Goal: Information Seeking & Learning: Learn about a topic

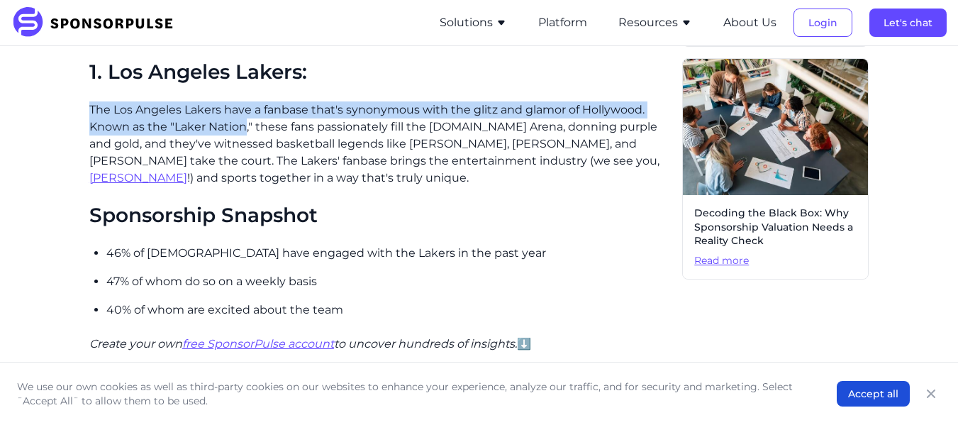
drag, startPoint x: 91, startPoint y: 112, endPoint x: 245, endPoint y: 121, distance: 154.2
click at [245, 121] on p "The Los Angeles Lakers have a fanbase that's synonymous with the glitz and glam…" at bounding box center [380, 143] width 582 height 85
copy p "The Los Angeles Lakers have a fanbase that's synonymous with the glitz and glam…"
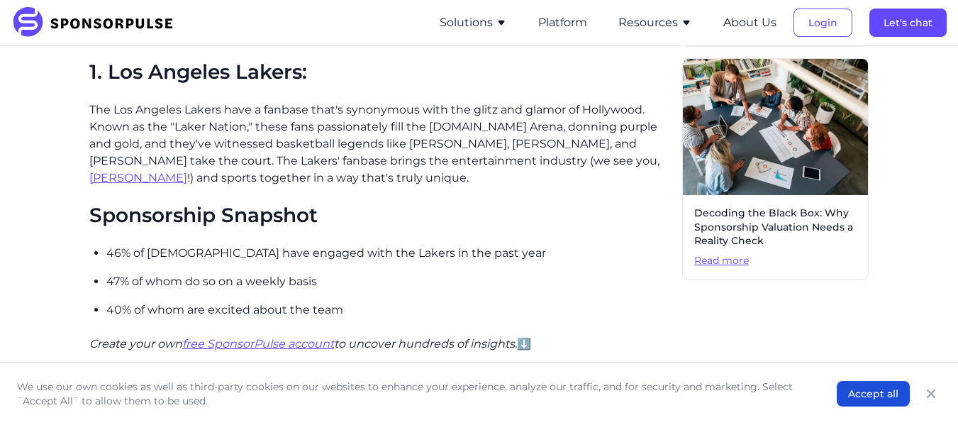
click at [253, 132] on p "The Los Angeles Lakers have a fanbase that's synonymous with the glitz and glam…" at bounding box center [380, 143] width 582 height 85
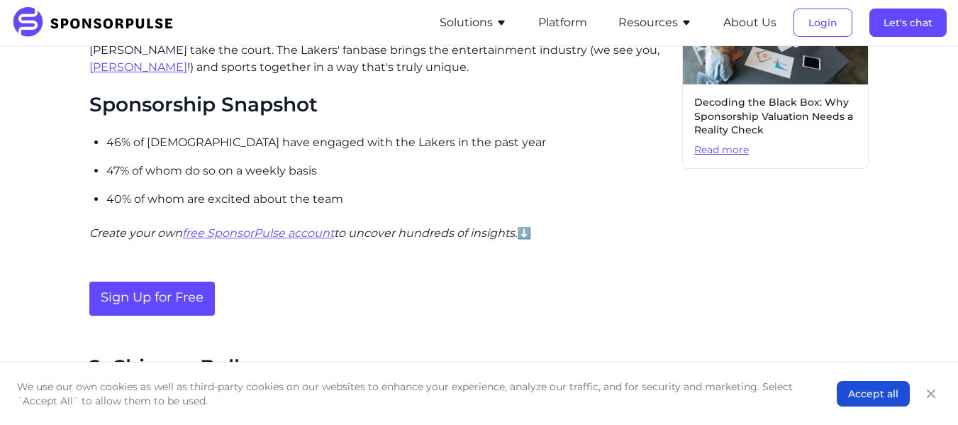
scroll to position [936, 0]
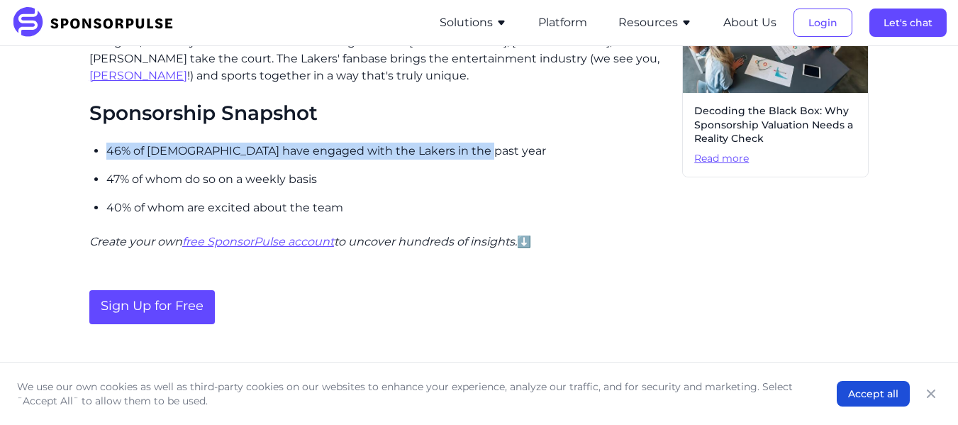
drag, startPoint x: 105, startPoint y: 153, endPoint x: 498, endPoint y: 156, distance: 392.9
copy p "46% of [DEMOGRAPHIC_DATA] have engaged with the Lakers in the past year"
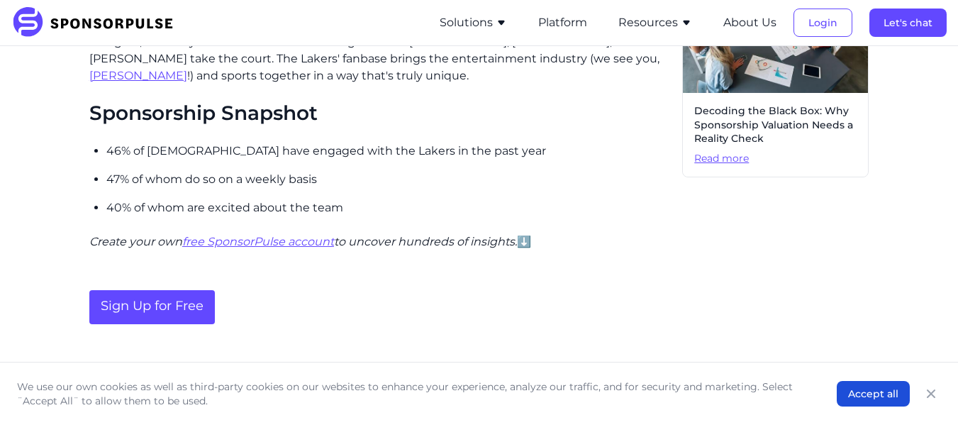
click at [194, 202] on p "40% of whom are excited about the team" at bounding box center [388, 207] width 565 height 17
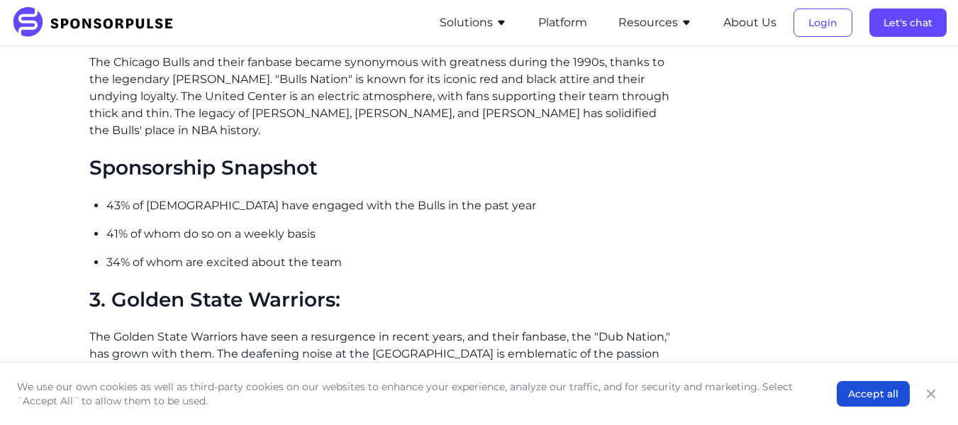
scroll to position [1287, 0]
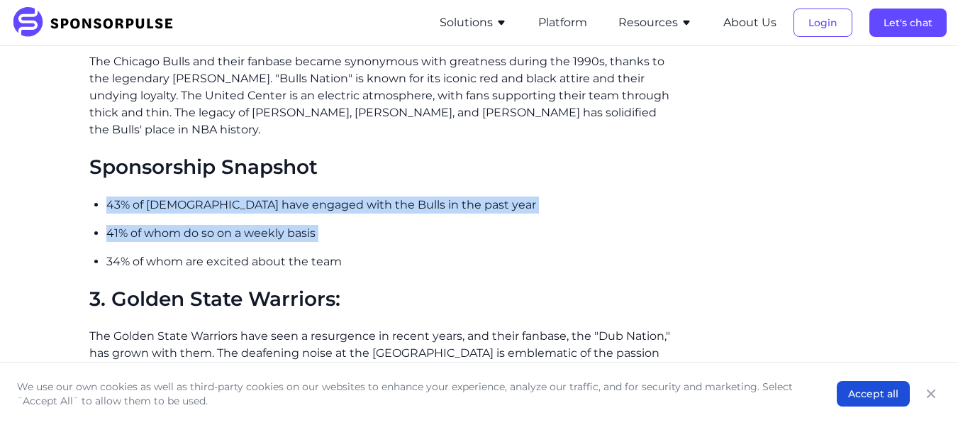
drag, startPoint x: 176, startPoint y: 217, endPoint x: 315, endPoint y: 248, distance: 142.5
click at [315, 248] on ul "43% of [DEMOGRAPHIC_DATA] have engaged with the Bulls in the past year 41% of w…" at bounding box center [388, 233] width 565 height 74
copy ul "43% of [DEMOGRAPHIC_DATA] have engaged with the Bulls in the past year 41% of w…"
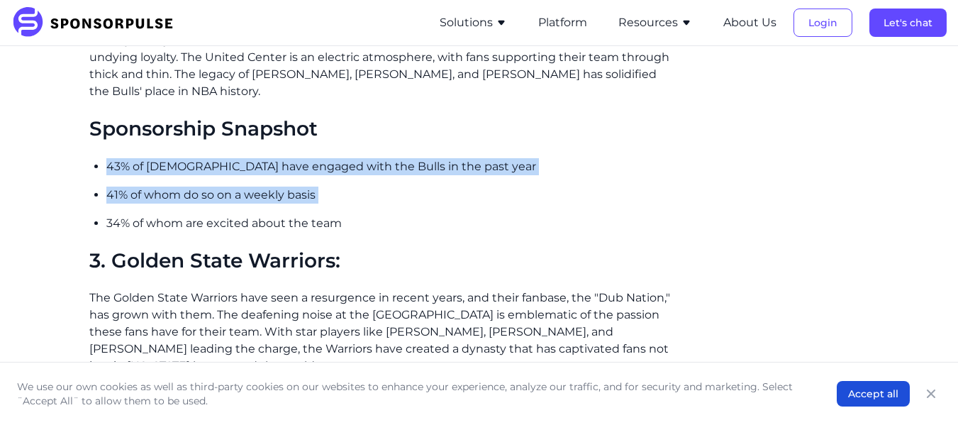
scroll to position [1327, 0]
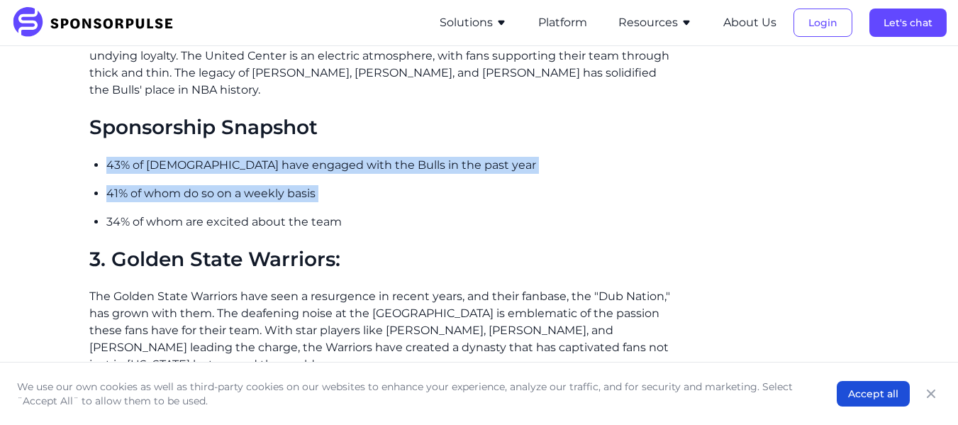
click at [269, 165] on p "43% of [DEMOGRAPHIC_DATA] have engaged with the Bulls in the past year" at bounding box center [388, 165] width 565 height 17
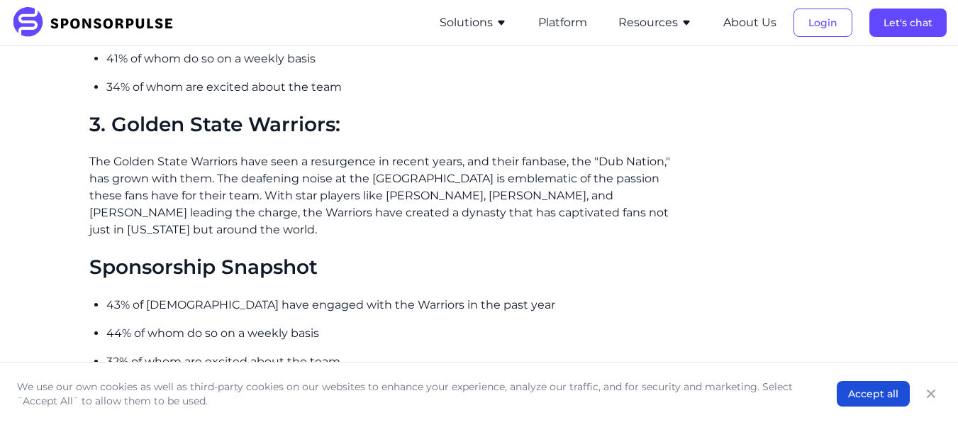
scroll to position [1462, 0]
click at [197, 135] on h2 "3. Golden State Warriors:" at bounding box center [380, 124] width 582 height 24
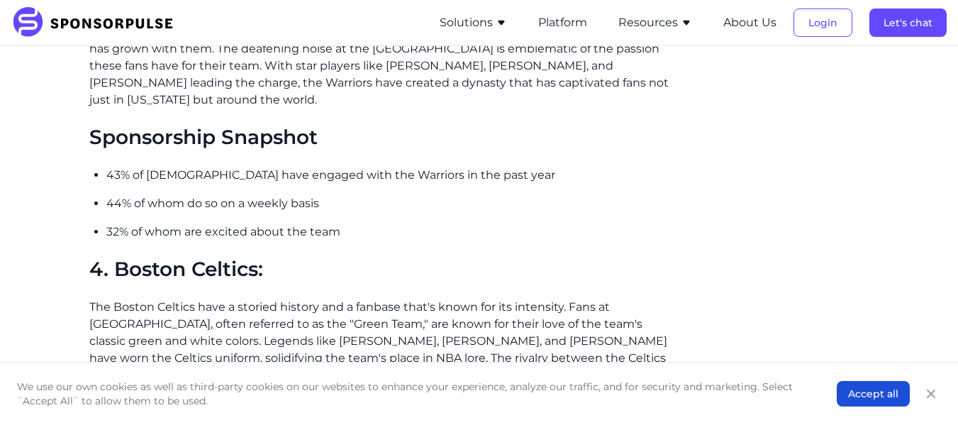
scroll to position [1603, 0]
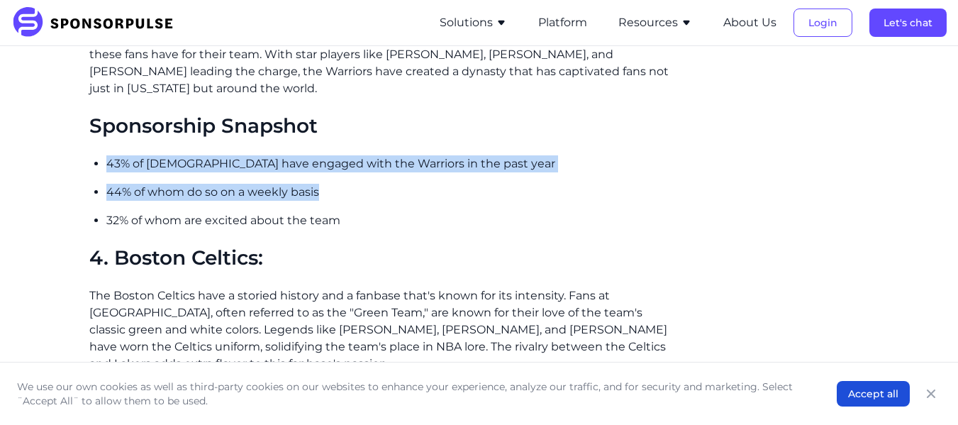
drag, startPoint x: 106, startPoint y: 159, endPoint x: 334, endPoint y: 186, distance: 229.2
click at [334, 186] on ul "43% of [DEMOGRAPHIC_DATA] have engaged with the Warriors in the past year 44% o…" at bounding box center [388, 192] width 565 height 74
copy ul "43% of [DEMOGRAPHIC_DATA] have engaged with the Warriors in the past year 44% o…"
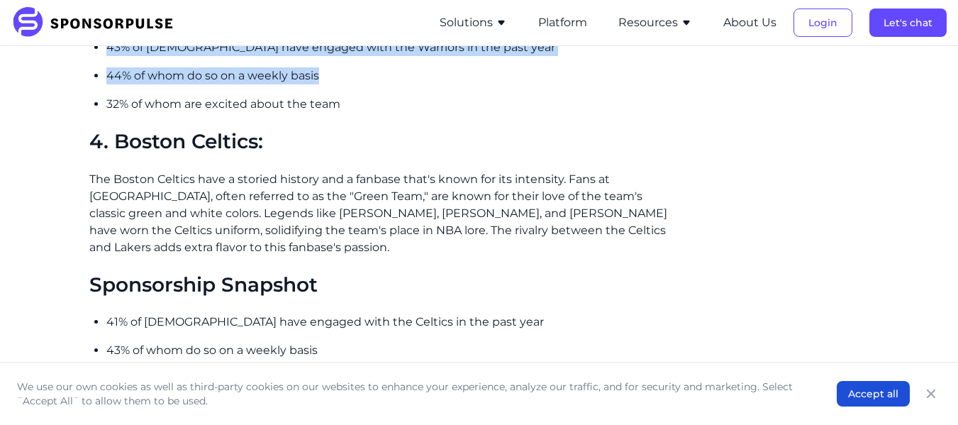
scroll to position [1720, 0]
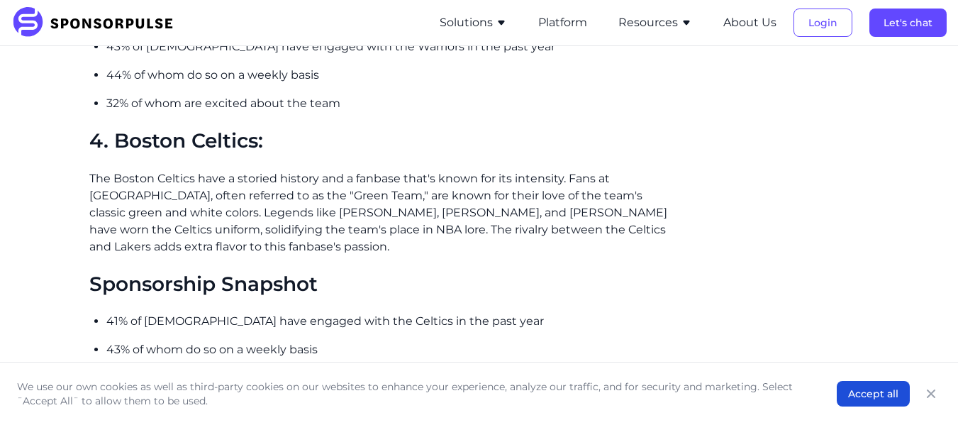
click at [232, 138] on h2 "4. Boston Celtics:" at bounding box center [380, 141] width 582 height 24
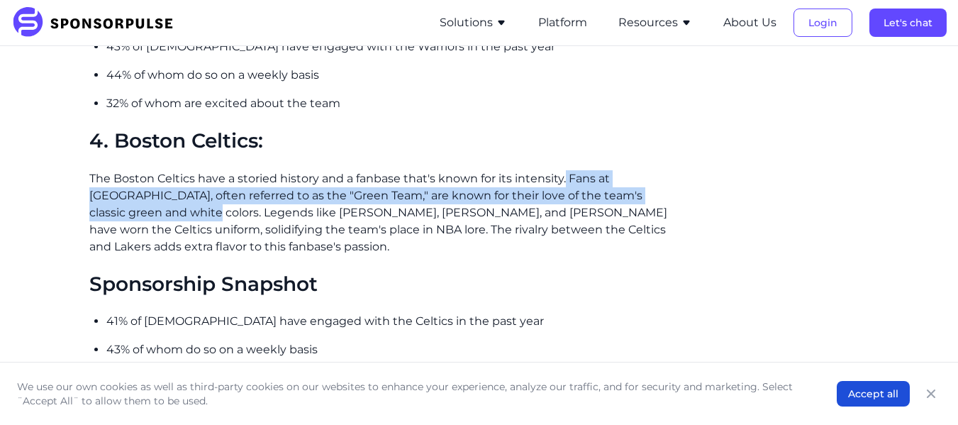
drag, startPoint x: 563, startPoint y: 179, endPoint x: 159, endPoint y: 213, distance: 405.6
click at [159, 213] on p "The Boston Celtics have a storied history and a fanbase that's known for its in…" at bounding box center [380, 212] width 582 height 85
copy p "Fans at [GEOGRAPHIC_DATA], often referred to as the "Green Team," are known for…"
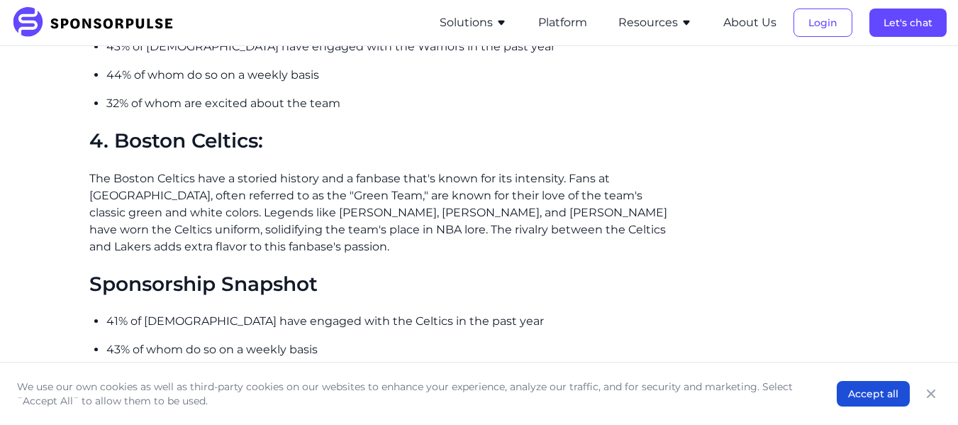
click at [192, 238] on p "The Boston Celtics have a storied history and a fanbase that's known for its in…" at bounding box center [380, 212] width 582 height 85
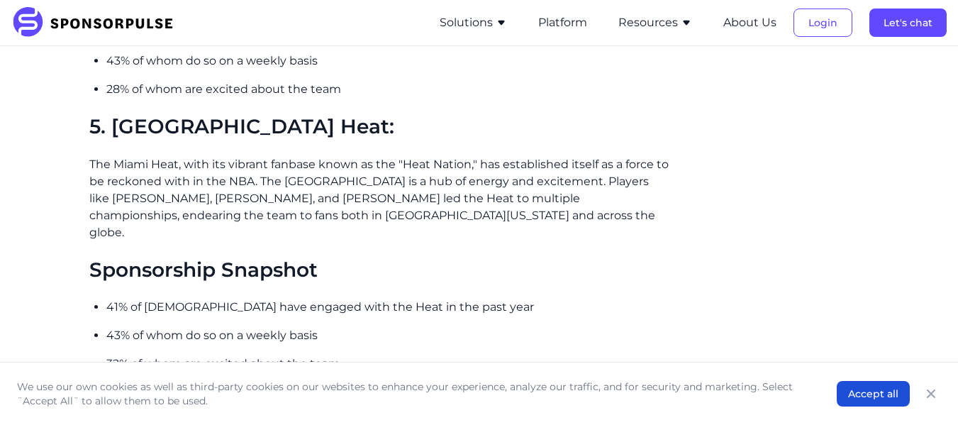
scroll to position [2030, 0]
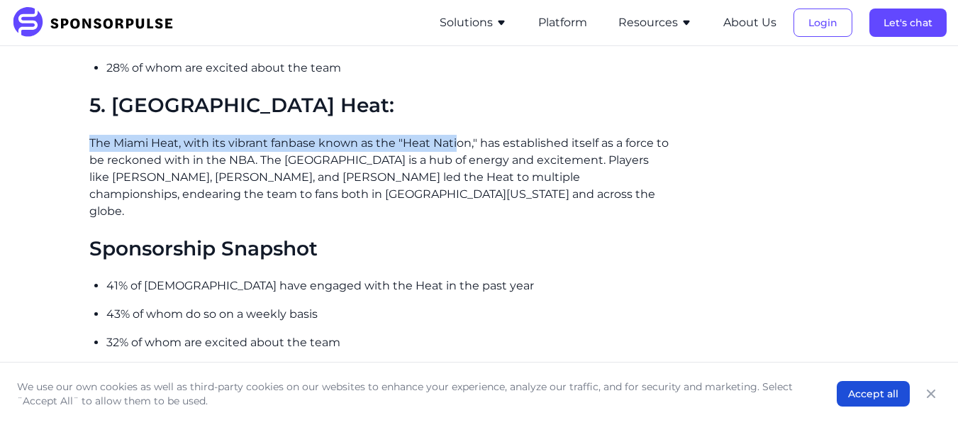
drag, startPoint x: 91, startPoint y: 145, endPoint x: 460, endPoint y: 150, distance: 368.1
click at [460, 150] on p "The Miami Heat, with its vibrant fanbase known as the "Heat Nation," has establ…" at bounding box center [380, 177] width 582 height 85
drag, startPoint x: 91, startPoint y: 144, endPoint x: 472, endPoint y: 142, distance: 381.5
click at [472, 142] on p "The Miami Heat, with its vibrant fanbase known as the "Heat Nation," has establ…" at bounding box center [380, 177] width 582 height 85
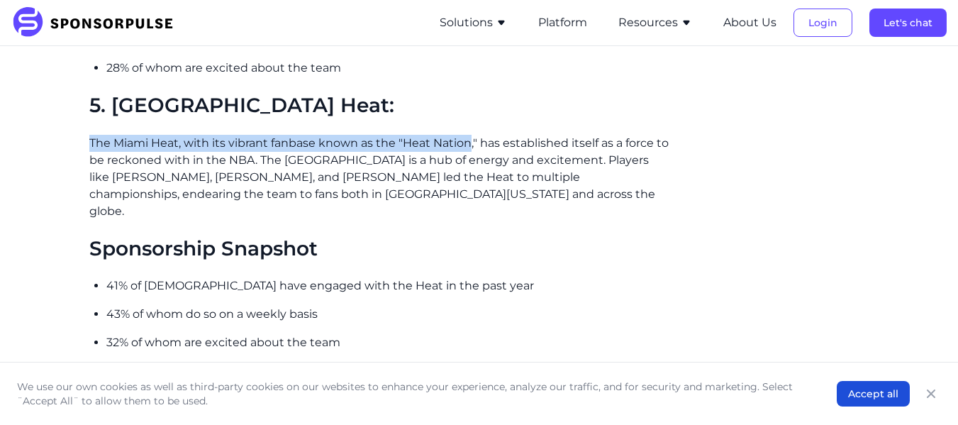
copy p "The Miami Heat, with its vibrant fanbase known as the "Heat Nation"
